Goal: Register for event/course

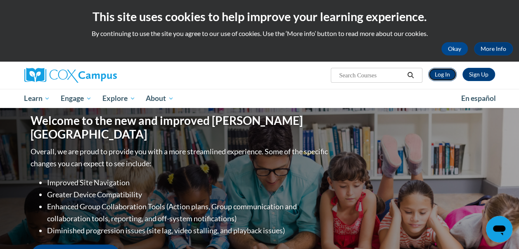
click at [437, 76] on link "Log In" at bounding box center [442, 74] width 29 height 13
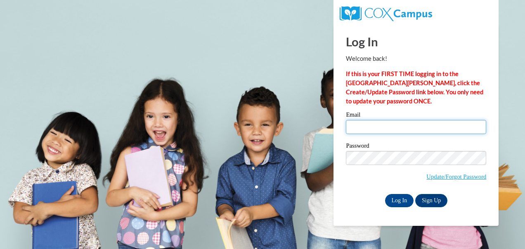
click at [367, 128] on input "Email" at bounding box center [416, 127] width 140 height 14
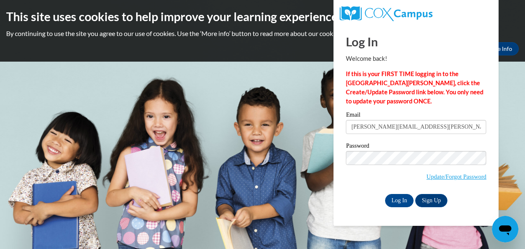
type input "[PERSON_NAME][EMAIL_ADDRESS][PERSON_NAME][DOMAIN_NAME]"
click at [400, 198] on input "Log In" at bounding box center [399, 200] width 29 height 13
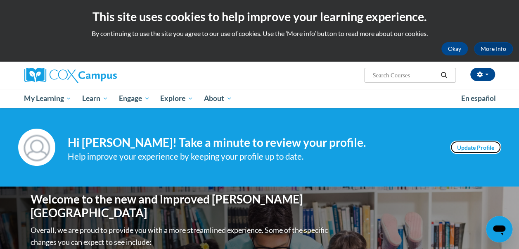
click at [457, 146] on link "Update Profile" at bounding box center [475, 146] width 51 height 13
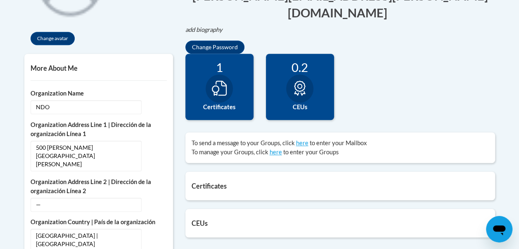
scroll to position [289, 0]
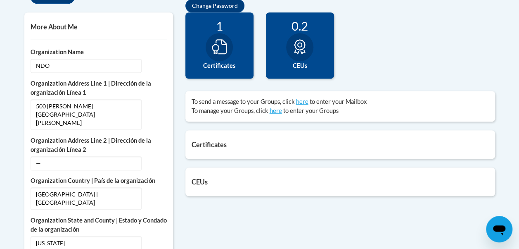
click at [261, 143] on h5 "Certificates" at bounding box center [340, 144] width 297 height 8
click at [202, 180] on h5 "CEUs" at bounding box center [340, 182] width 297 height 8
click at [224, 140] on h5 "Certificates" at bounding box center [340, 144] width 297 height 8
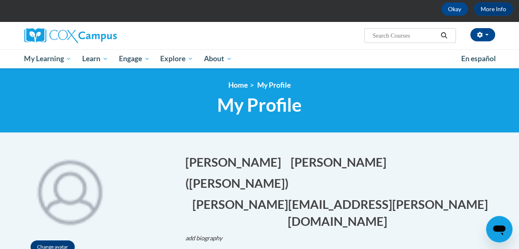
scroll to position [0, 0]
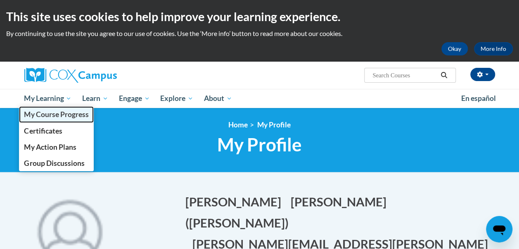
click at [54, 113] on span "My Course Progress" at bounding box center [56, 114] width 64 height 9
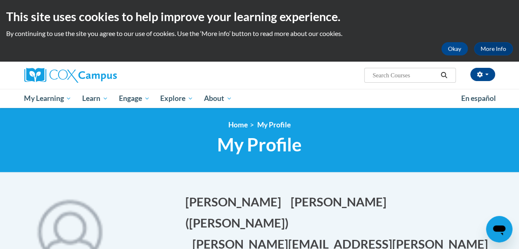
click at [380, 75] on input "Search..." at bounding box center [405, 75] width 66 height 10
type input "the power of language"
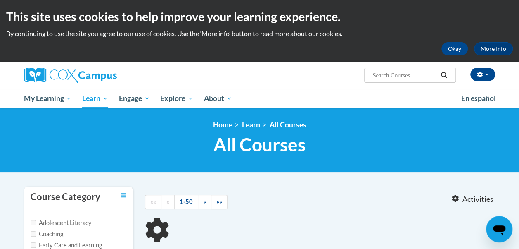
type input "the power of language"
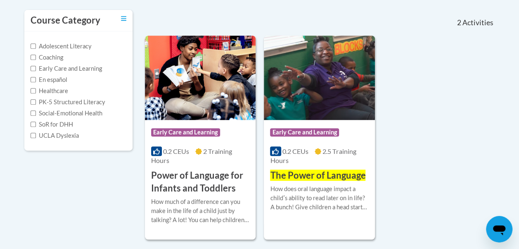
scroll to position [187, 0]
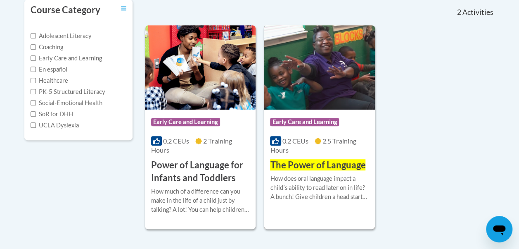
click at [331, 164] on span "The Power of Language" at bounding box center [317, 164] width 95 height 11
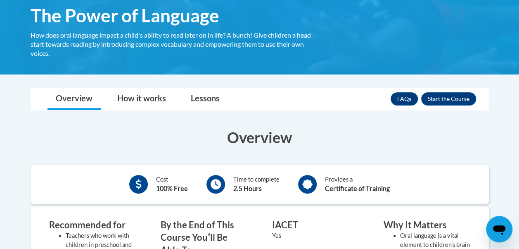
scroll to position [139, 0]
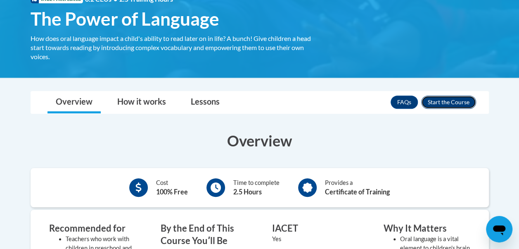
click at [451, 103] on button "Enroll" at bounding box center [448, 101] width 55 height 13
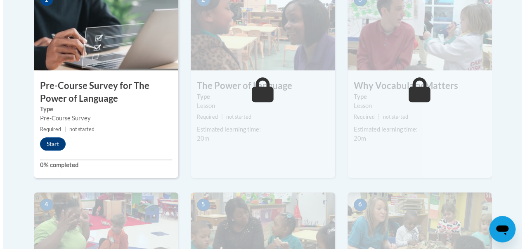
scroll to position [314, 0]
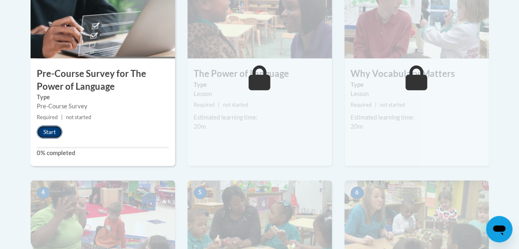
click at [49, 131] on button "Start" at bounding box center [50, 131] width 26 height 13
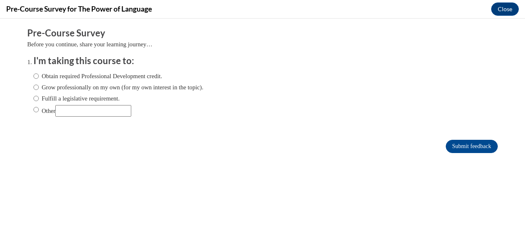
scroll to position [0, 0]
click at [33, 74] on input "Obtain required Professional Development credit." at bounding box center [35, 75] width 5 height 9
radio input "true"
click at [463, 147] on input "Submit feedback" at bounding box center [472, 146] width 52 height 13
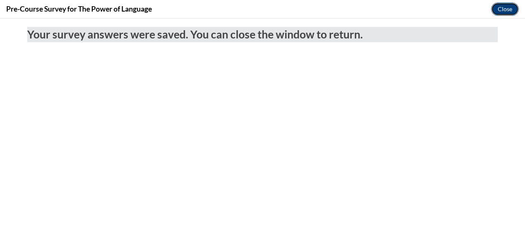
click at [507, 8] on button "Close" at bounding box center [506, 8] width 28 height 13
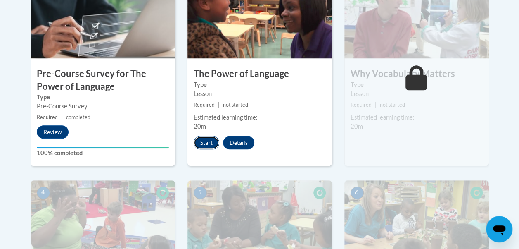
click at [205, 140] on button "Start" at bounding box center [207, 142] width 26 height 13
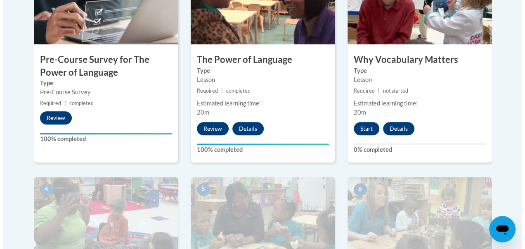
scroll to position [289, 0]
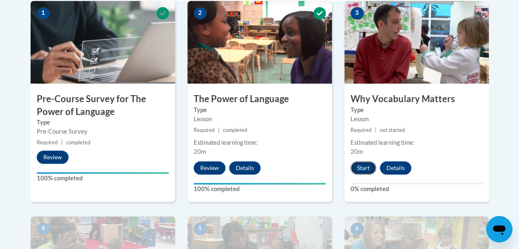
click at [362, 165] on button "Start" at bounding box center [364, 167] width 26 height 13
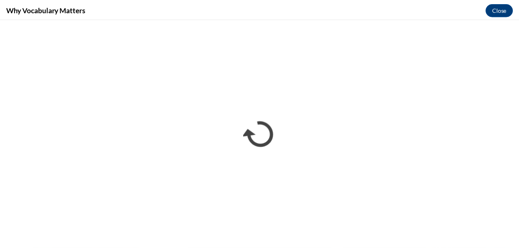
scroll to position [0, 0]
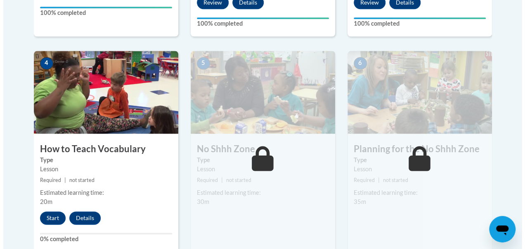
scroll to position [496, 0]
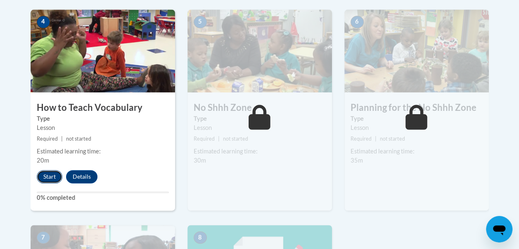
click at [48, 175] on button "Start" at bounding box center [50, 176] width 26 height 13
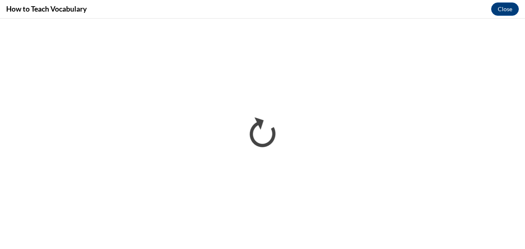
scroll to position [0, 0]
